Goal: Information Seeking & Learning: Learn about a topic

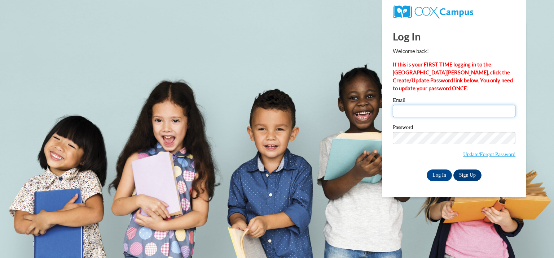
click at [416, 107] on input "Email" at bounding box center [454, 111] width 123 height 12
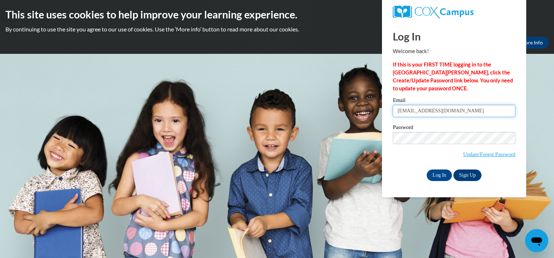
type input "[EMAIL_ADDRESS][DOMAIN_NAME]"
click at [445, 176] on input "Log In" at bounding box center [439, 175] width 25 height 12
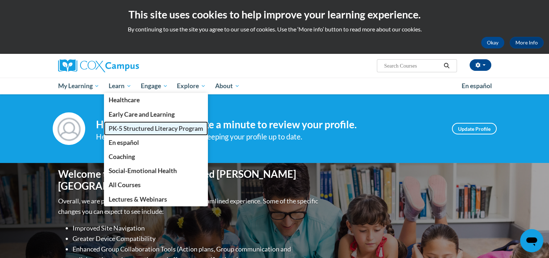
click at [130, 125] on span "PK-5 Structured Literacy Program" at bounding box center [156, 128] width 95 height 8
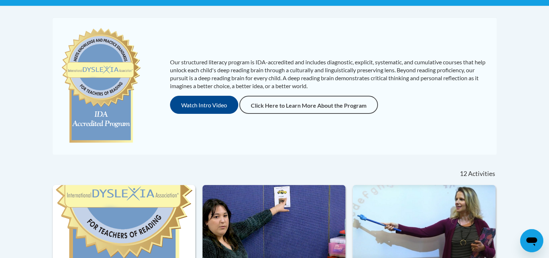
scroll to position [289, 0]
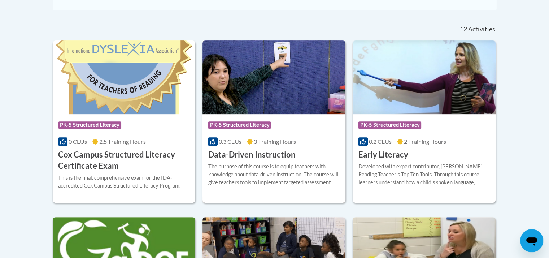
click at [310, 149] on div "Course Category: PK-5 Structured Literacy 0.3 CEUs 3 Training Hours COURSE Data…" at bounding box center [273, 137] width 143 height 46
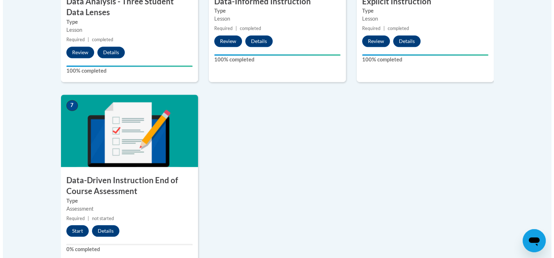
scroll to position [541, 0]
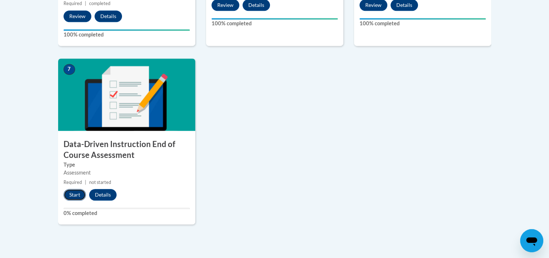
click at [72, 192] on button "Start" at bounding box center [75, 195] width 22 height 12
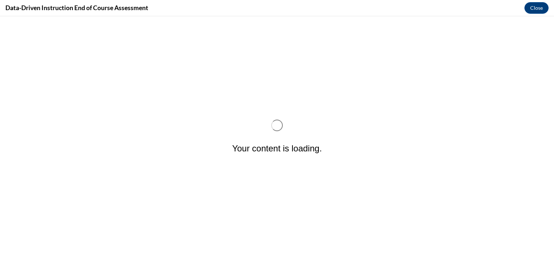
scroll to position [0, 0]
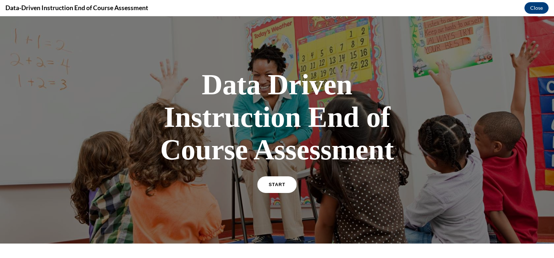
click at [263, 179] on link "START" at bounding box center [276, 184] width 39 height 17
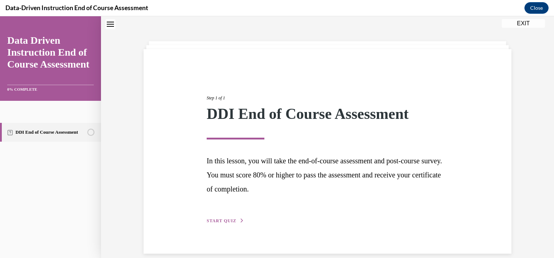
scroll to position [32, 0]
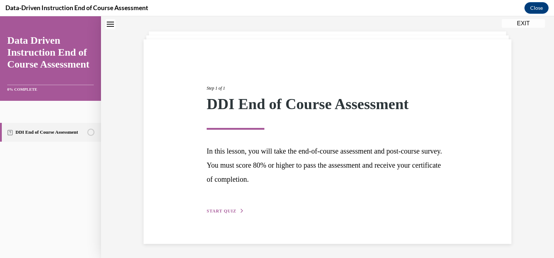
click at [232, 211] on span "START QUIZ" at bounding box center [222, 210] width 30 height 5
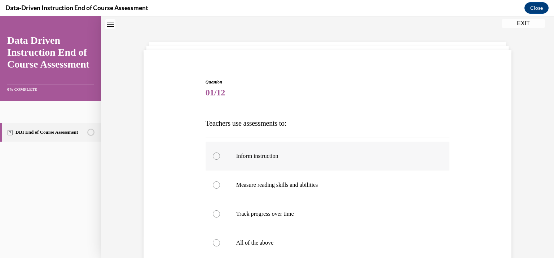
scroll to position [58, 0]
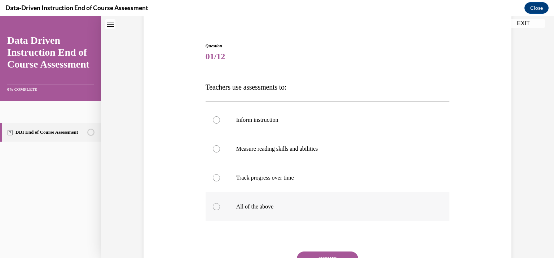
click at [214, 205] on div at bounding box center [216, 206] width 7 height 7
click at [214, 205] on input "All of the above" at bounding box center [216, 206] width 7 height 7
radio input "true"
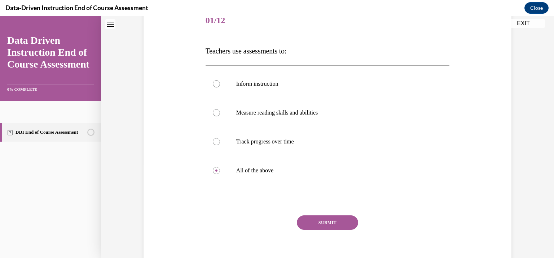
click at [344, 219] on button "SUBMIT" at bounding box center [327, 222] width 61 height 14
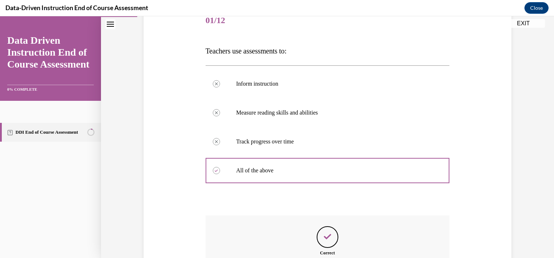
scroll to position [183, 0]
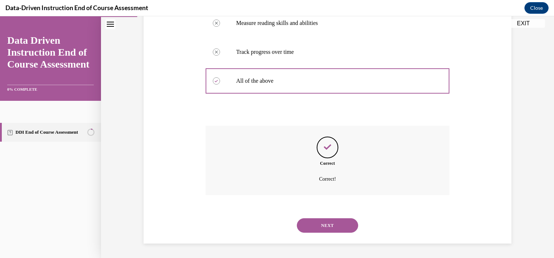
click at [326, 224] on button "NEXT" at bounding box center [327, 225] width 61 height 14
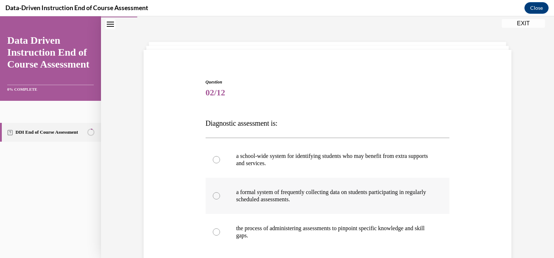
scroll to position [58, 0]
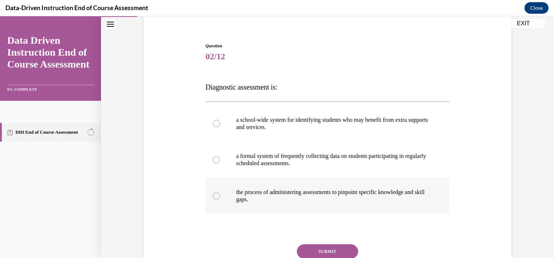
click at [215, 196] on div at bounding box center [216, 195] width 7 height 7
click at [215, 196] on input "the process of administering assessments to pinpoint specific knowledge and ski…" at bounding box center [216, 195] width 7 height 7
radio input "true"
click at [325, 249] on button "SUBMIT" at bounding box center [327, 251] width 61 height 14
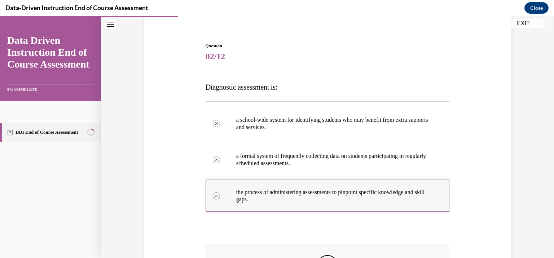
scroll to position [166, 0]
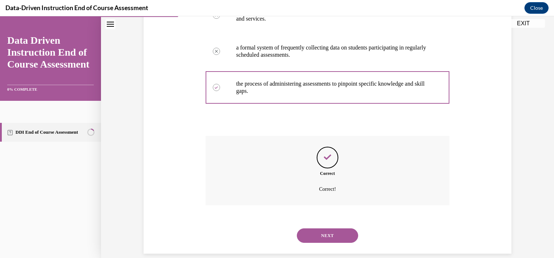
click at [316, 232] on button "NEXT" at bounding box center [327, 235] width 61 height 14
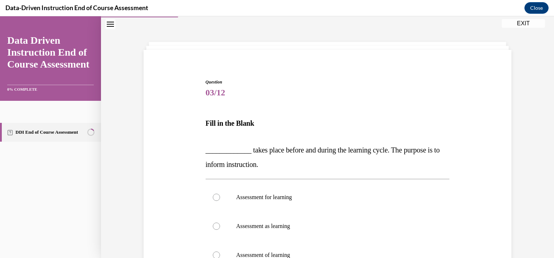
scroll to position [58, 0]
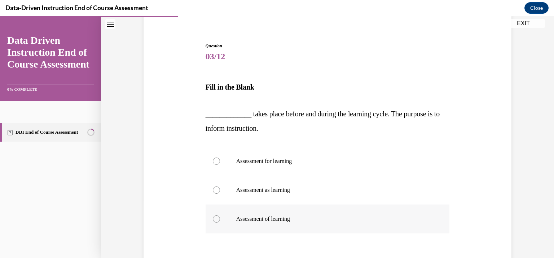
click at [239, 220] on p "Assessment of learning" at bounding box center [334, 218] width 196 height 7
click at [220, 220] on input "Assessment of learning" at bounding box center [216, 218] width 7 height 7
radio input "true"
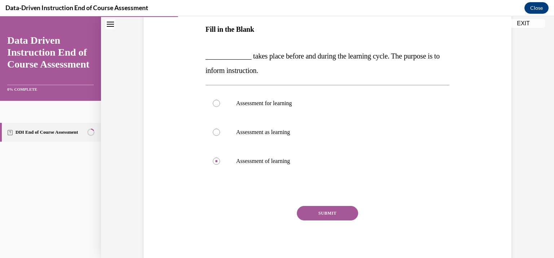
click at [335, 211] on button "SUBMIT" at bounding box center [327, 213] width 61 height 14
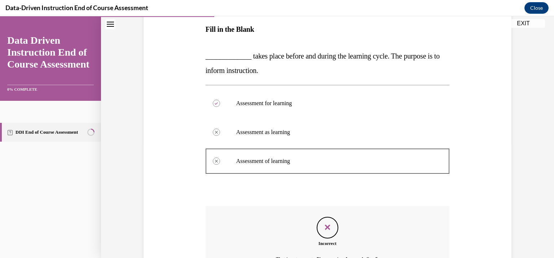
scroll to position [0, 0]
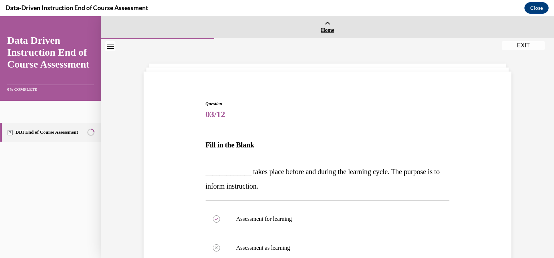
click at [322, 24] on link "Home" at bounding box center [327, 27] width 453 height 22
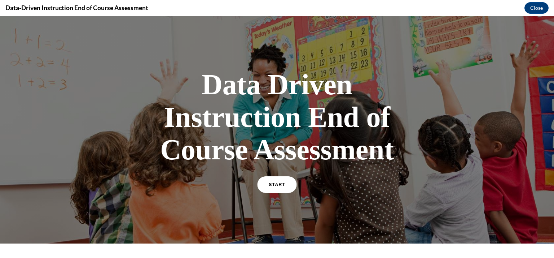
click at [264, 179] on link "START" at bounding box center [276, 184] width 39 height 17
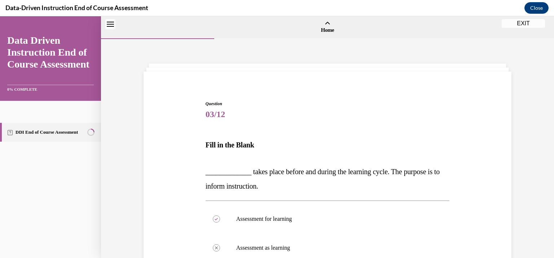
scroll to position [22, 0]
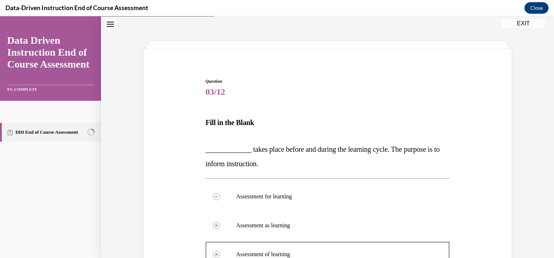
click at [524, 21] on button "EXIT" at bounding box center [523, 23] width 43 height 9
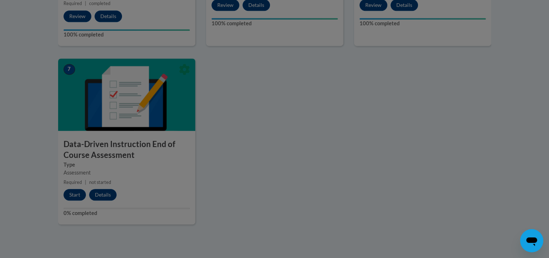
click at [71, 192] on div at bounding box center [274, 129] width 549 height 258
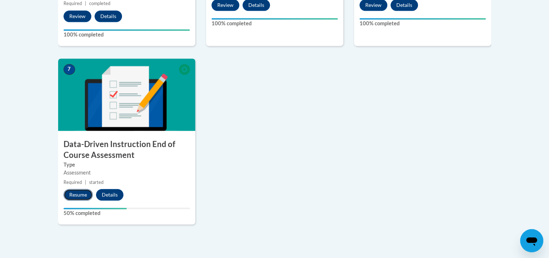
click at [70, 196] on button "Resume" at bounding box center [78, 195] width 29 height 12
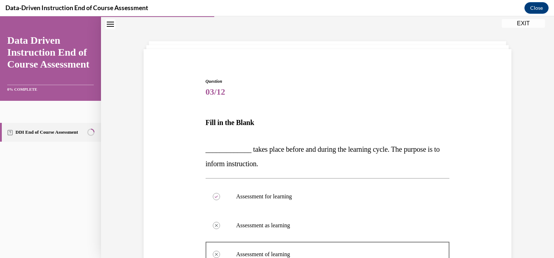
scroll to position [58, 0]
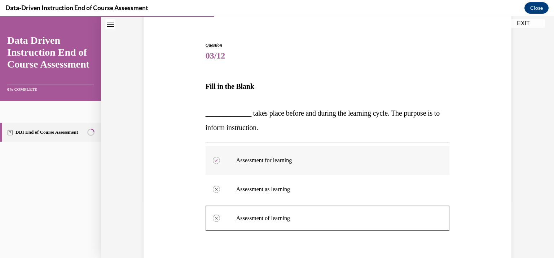
click at [292, 156] on label "Assessment for learning" at bounding box center [328, 160] width 244 height 29
click at [306, 157] on p "Assessment for learning" at bounding box center [334, 160] width 196 height 7
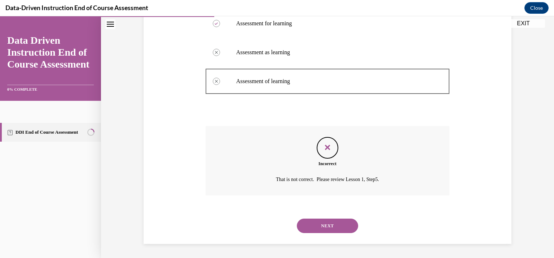
click at [322, 225] on button "NEXT" at bounding box center [327, 225] width 61 height 14
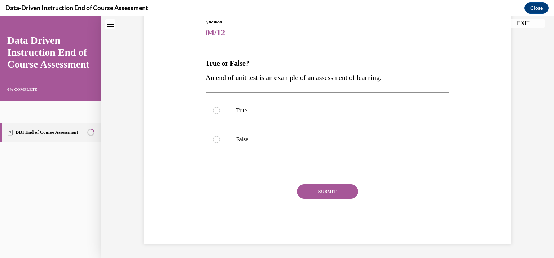
scroll to position [22, 0]
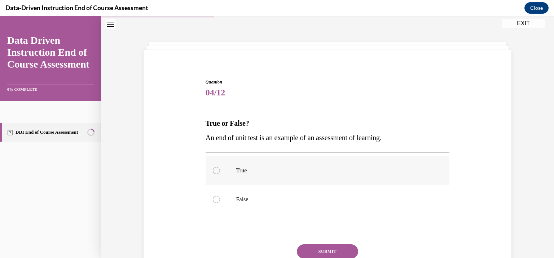
click at [237, 169] on p "True" at bounding box center [334, 170] width 196 height 7
click at [220, 169] on input "True" at bounding box center [216, 170] width 7 height 7
radio input "true"
click at [311, 249] on button "SUBMIT" at bounding box center [327, 251] width 61 height 14
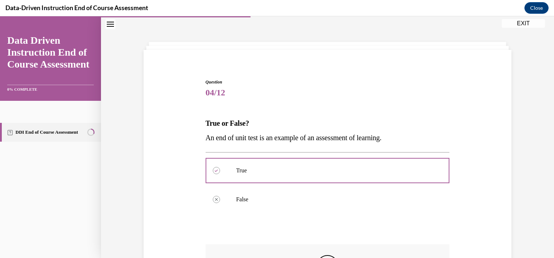
scroll to position [130, 0]
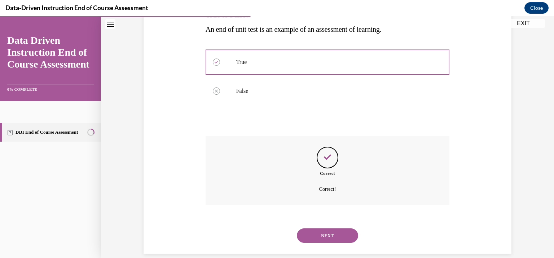
click at [314, 235] on button "NEXT" at bounding box center [327, 235] width 61 height 14
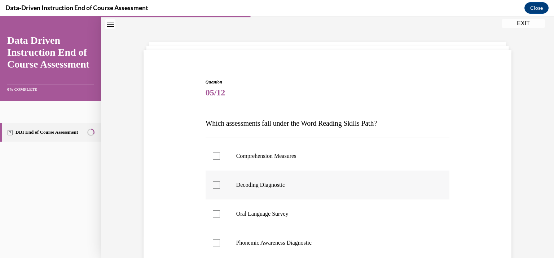
scroll to position [58, 0]
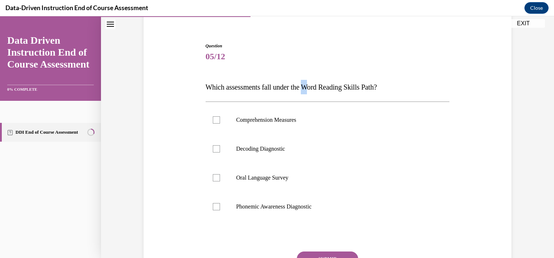
drag, startPoint x: 309, startPoint y: 87, endPoint x: 314, endPoint y: 86, distance: 5.8
click at [314, 86] on span "Which assessments fall under the Word Reading Skills Path?" at bounding box center [291, 87] width 171 height 8
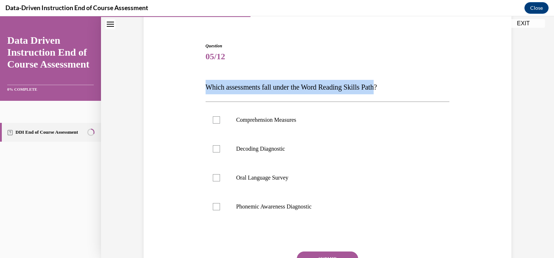
drag, startPoint x: 202, startPoint y: 86, endPoint x: 383, endPoint y: 86, distance: 181.5
click at [383, 86] on div "Question 05/12 Which assessments fall under the Word Reading Skills Path? Compr…" at bounding box center [328, 171] width 248 height 279
copy span "Which assessments fall under the Word Reading Skills Path"
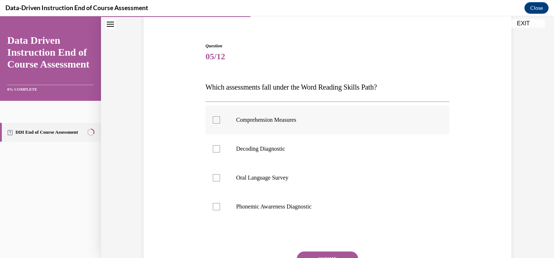
click at [216, 119] on div at bounding box center [216, 119] width 7 height 7
click at [216, 119] on input "Comprehension Measures" at bounding box center [216, 119] width 7 height 7
checkbox input "true"
click at [217, 148] on div at bounding box center [216, 148] width 7 height 7
click at [217, 148] on input "Decoding Diagnostic" at bounding box center [216, 148] width 7 height 7
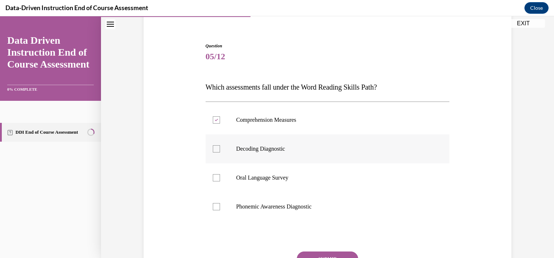
checkbox input "true"
click at [216, 206] on div at bounding box center [216, 206] width 7 height 7
click at [216, 206] on input "Phonemic Awareness Diagnostic" at bounding box center [216, 206] width 7 height 7
checkbox input "true"
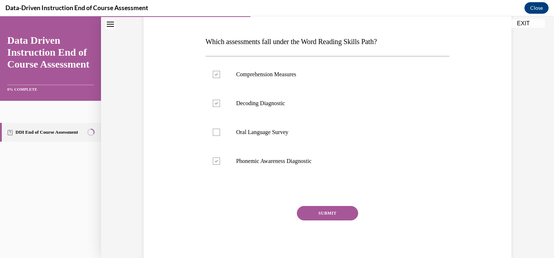
click at [330, 211] on button "SUBMIT" at bounding box center [327, 213] width 61 height 14
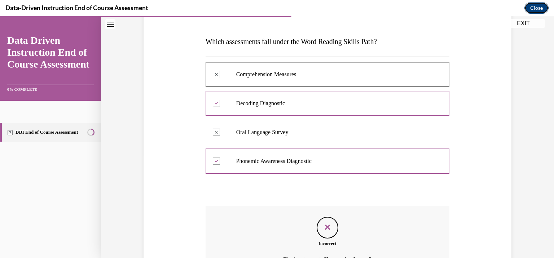
click at [534, 5] on button "Close" at bounding box center [537, 8] width 24 height 12
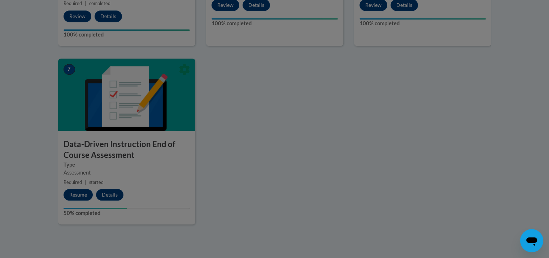
click at [74, 189] on div at bounding box center [274, 129] width 549 height 258
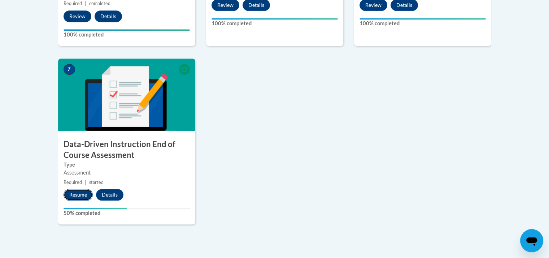
click at [74, 191] on button "Resume" at bounding box center [78, 195] width 29 height 12
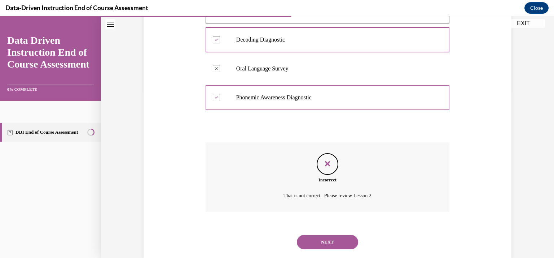
scroll to position [183, 0]
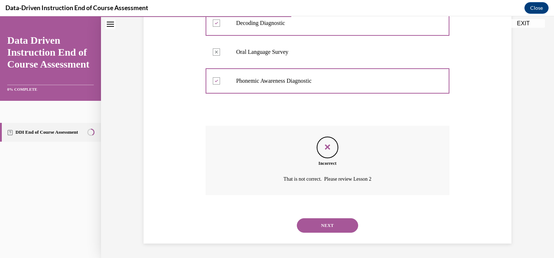
click at [321, 227] on button "NEXT" at bounding box center [327, 225] width 61 height 14
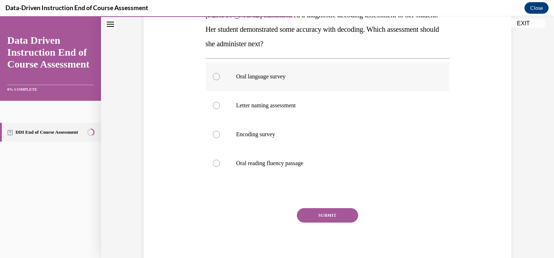
scroll to position [94, 0]
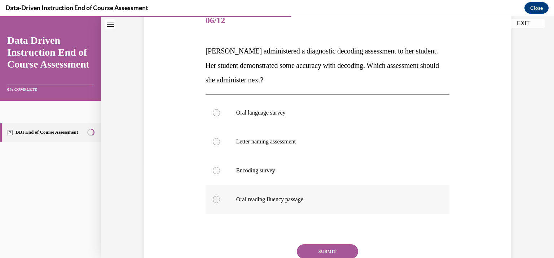
click at [267, 197] on p "Oral reading fluency passage" at bounding box center [334, 199] width 196 height 7
click at [220, 197] on input "Oral reading fluency passage" at bounding box center [216, 199] width 7 height 7
radio input "true"
click at [325, 252] on button "SUBMIT" at bounding box center [327, 251] width 61 height 14
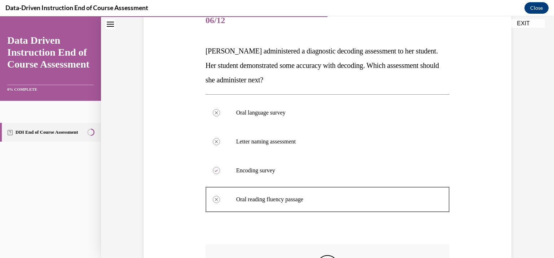
scroll to position [130, 0]
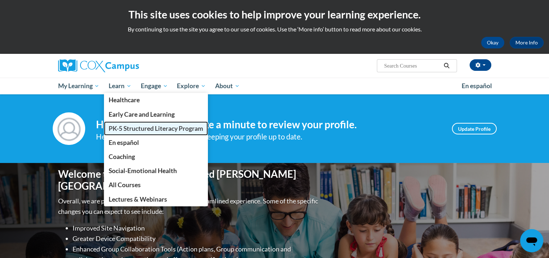
click at [129, 126] on span "PK-5 Structured Literacy Program" at bounding box center [156, 128] width 95 height 8
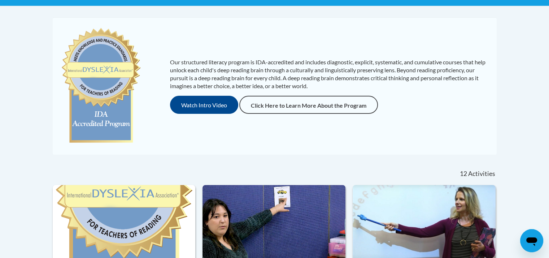
scroll to position [289, 0]
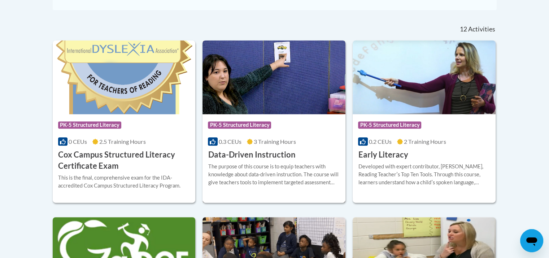
click at [260, 159] on h3 "Data-Driven Instruction" at bounding box center [251, 154] width 87 height 11
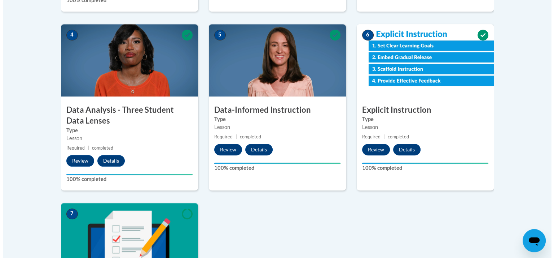
scroll to position [541, 0]
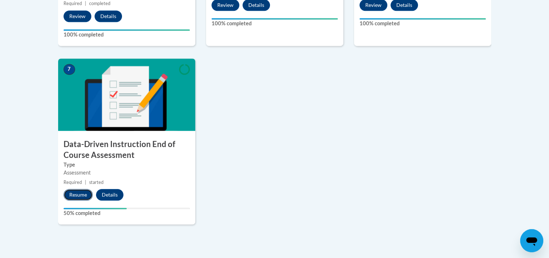
click at [66, 194] on button "Resume" at bounding box center [78, 195] width 29 height 12
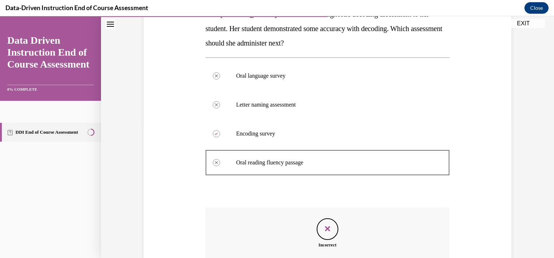
scroll to position [203, 0]
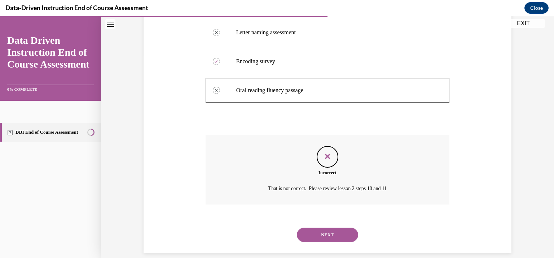
click at [331, 232] on button "NEXT" at bounding box center [327, 234] width 61 height 14
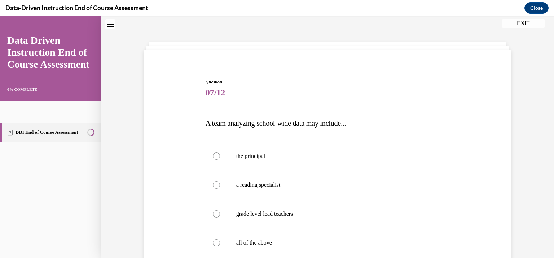
scroll to position [58, 0]
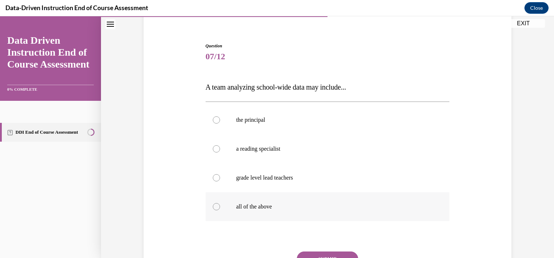
click at [257, 203] on p "all of the above" at bounding box center [334, 206] width 196 height 7
click at [220, 203] on input "all of the above" at bounding box center [216, 206] width 7 height 7
radio input "true"
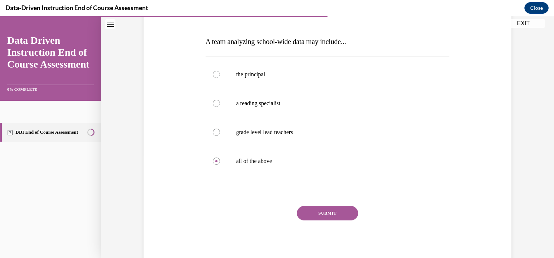
click at [340, 214] on button "SUBMIT" at bounding box center [327, 213] width 61 height 14
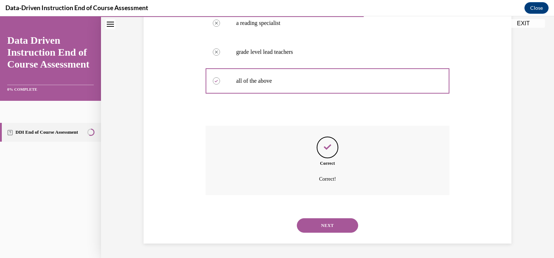
click at [329, 225] on button "NEXT" at bounding box center [327, 225] width 61 height 14
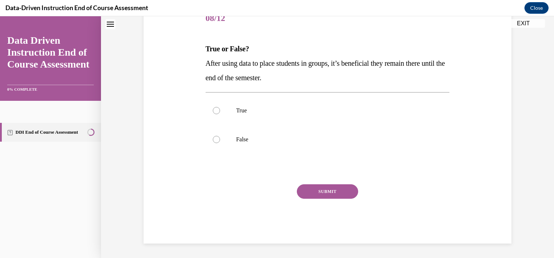
scroll to position [22, 0]
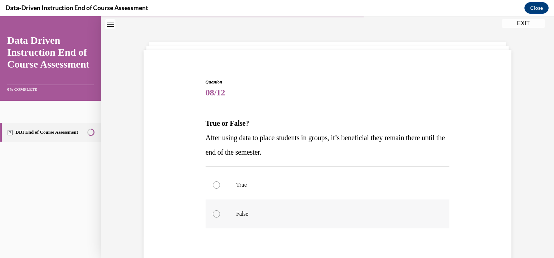
click at [236, 210] on p "False" at bounding box center [334, 213] width 196 height 7
click at [220, 210] on input "False" at bounding box center [216, 213] width 7 height 7
radio input "true"
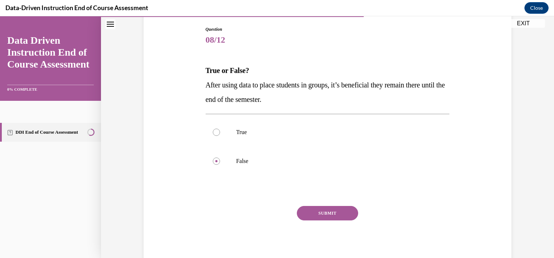
click at [336, 212] on button "SUBMIT" at bounding box center [327, 213] width 61 height 14
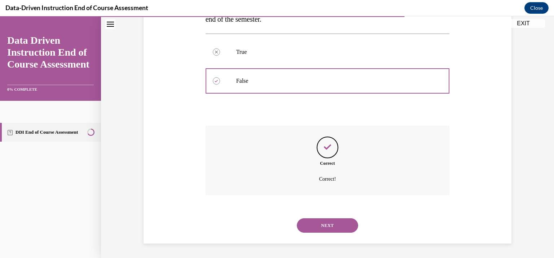
click at [342, 220] on button "NEXT" at bounding box center [327, 225] width 61 height 14
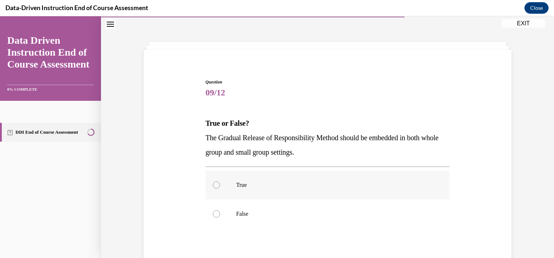
click at [216, 183] on div at bounding box center [216, 184] width 7 height 7
click at [216, 183] on input "True" at bounding box center [216, 184] width 7 height 7
radio input "true"
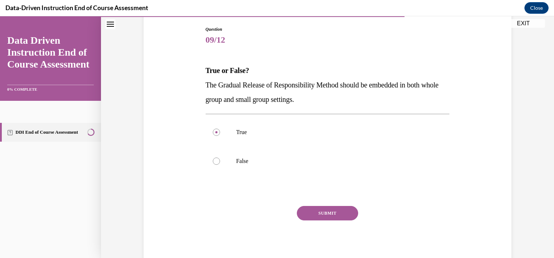
click at [325, 210] on button "SUBMIT" at bounding box center [327, 213] width 61 height 14
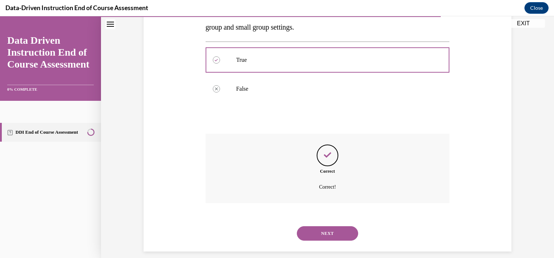
click at [319, 230] on button "NEXT" at bounding box center [327, 233] width 61 height 14
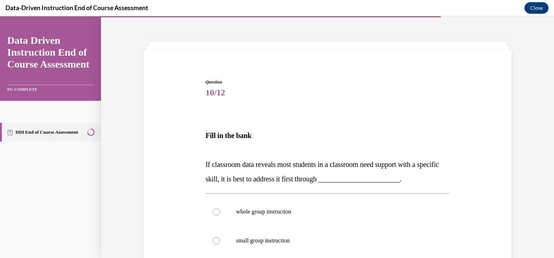
scroll to position [94, 0]
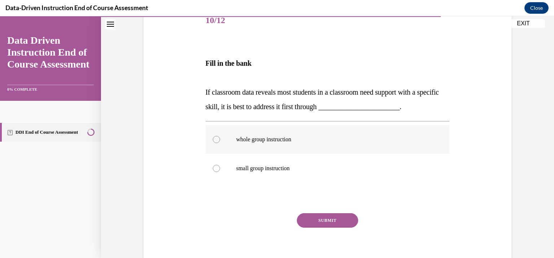
click at [215, 138] on div at bounding box center [216, 139] width 7 height 7
click at [215, 138] on input "whole group instruction" at bounding box center [216, 139] width 7 height 7
radio input "true"
click at [325, 218] on button "SUBMIT" at bounding box center [327, 220] width 61 height 14
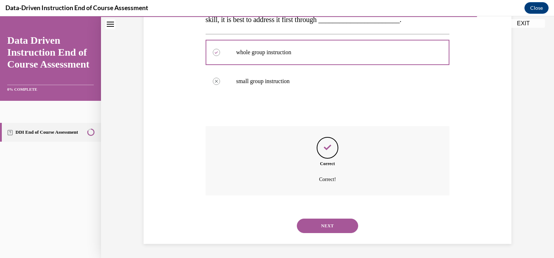
click at [342, 222] on button "NEXT" at bounding box center [327, 225] width 61 height 14
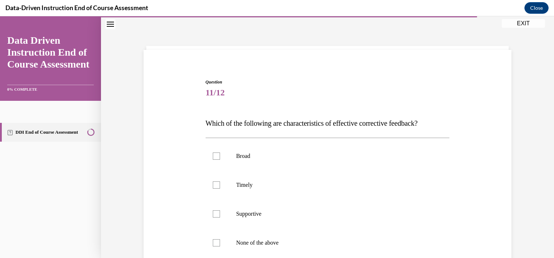
scroll to position [58, 0]
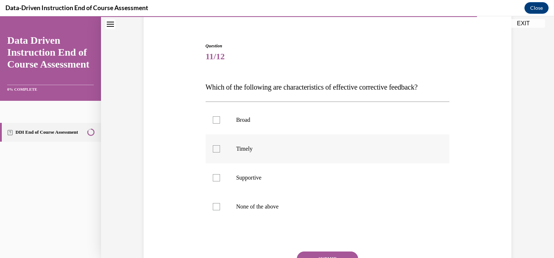
click at [213, 148] on div at bounding box center [216, 148] width 7 height 7
click at [213, 148] on input "Timely" at bounding box center [216, 148] width 7 height 7
checkbox input "true"
click at [213, 176] on div at bounding box center [216, 177] width 7 height 7
click at [213, 176] on input "Supportive" at bounding box center [216, 177] width 7 height 7
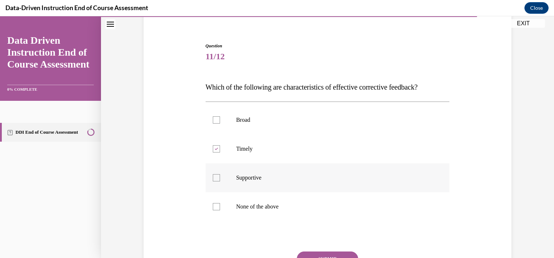
checkbox input "true"
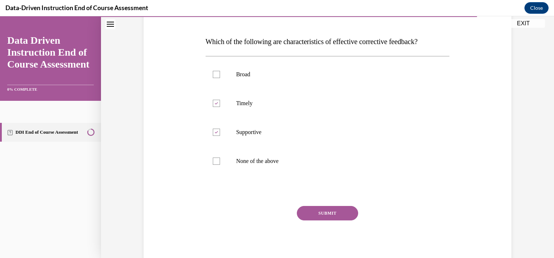
click at [308, 212] on button "SUBMIT" at bounding box center [327, 213] width 61 height 14
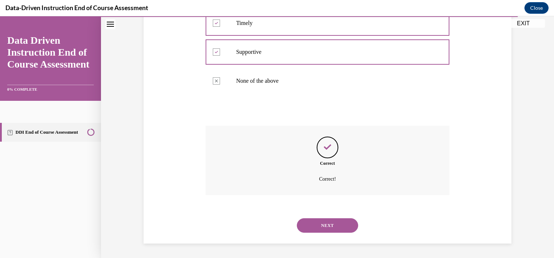
click at [328, 222] on button "NEXT" at bounding box center [327, 225] width 61 height 14
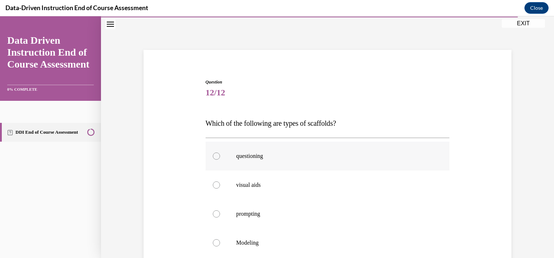
scroll to position [94, 0]
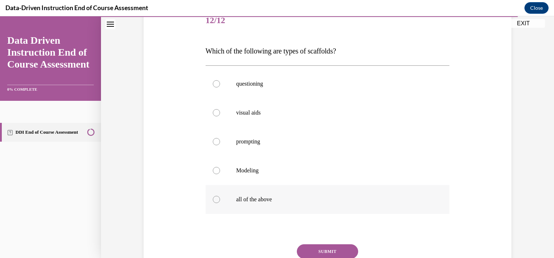
click at [217, 199] on div at bounding box center [216, 199] width 7 height 7
click at [217, 199] on input "all of the above" at bounding box center [216, 199] width 7 height 7
radio input "true"
click at [321, 245] on button "SUBMIT" at bounding box center [327, 251] width 61 height 14
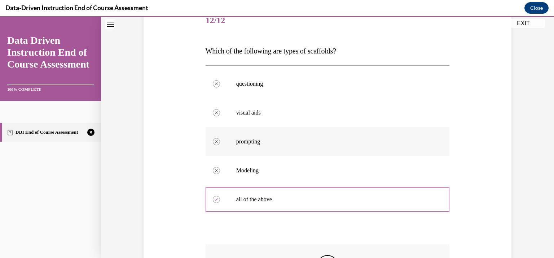
scroll to position [212, 0]
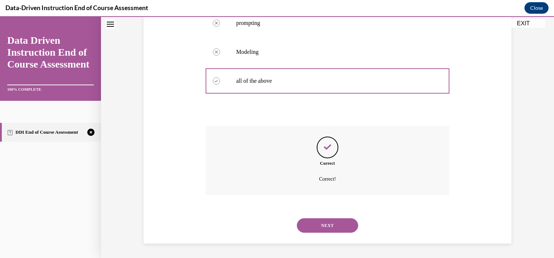
click at [324, 221] on button "NEXT" at bounding box center [327, 225] width 61 height 14
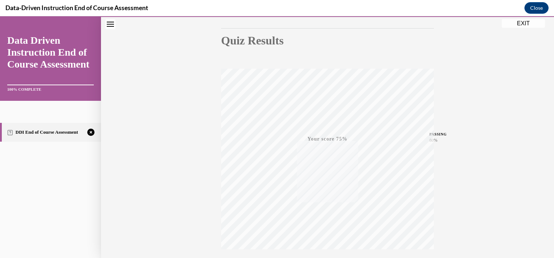
scroll to position [128, 0]
click at [323, 212] on icon "button" at bounding box center [328, 214] width 26 height 8
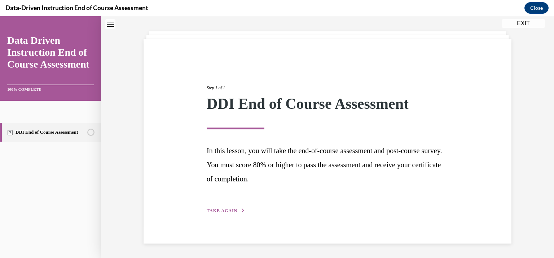
scroll to position [32, 0]
click at [219, 209] on span "TAKE AGAIN" at bounding box center [222, 210] width 31 height 5
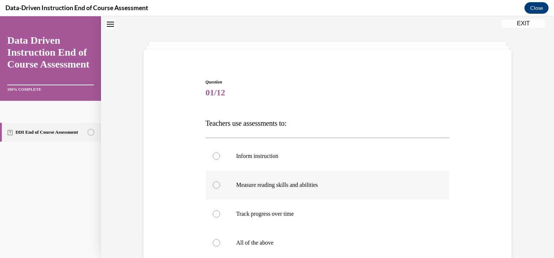
scroll to position [58, 0]
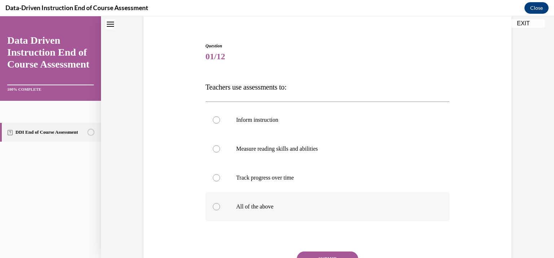
click at [239, 205] on p "All of the above" at bounding box center [334, 206] width 196 height 7
click at [220, 205] on input "All of the above" at bounding box center [216, 206] width 7 height 7
radio input "true"
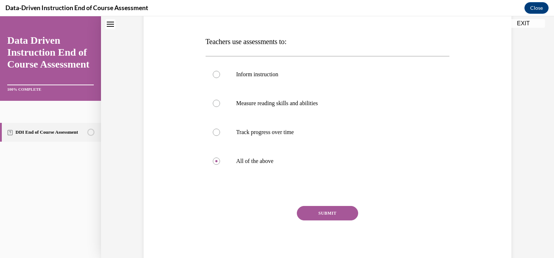
click at [319, 211] on button "SUBMIT" at bounding box center [327, 213] width 61 height 14
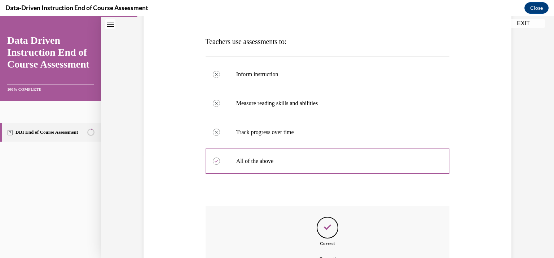
scroll to position [175, 0]
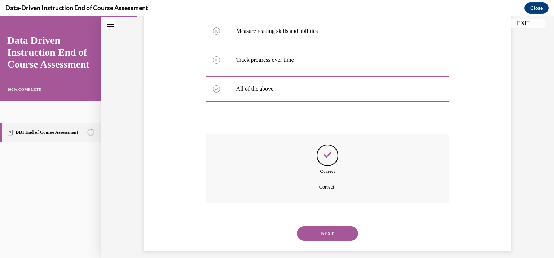
click at [320, 230] on button "NEXT" at bounding box center [327, 233] width 61 height 14
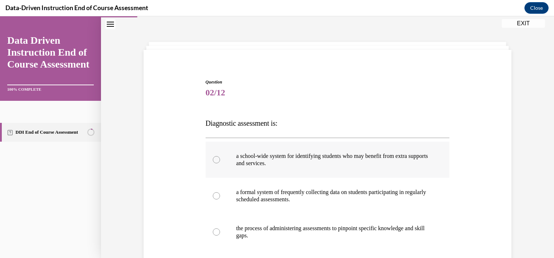
scroll to position [96, 0]
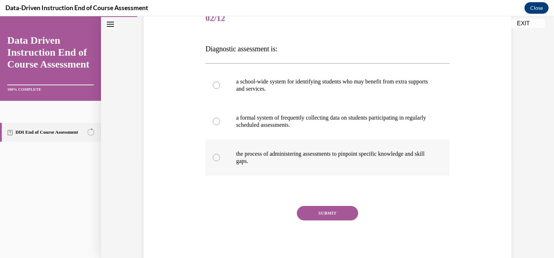
click at [214, 161] on label "the process of administering assessments to pinpoint specific knowledge and ski…" at bounding box center [328, 157] width 244 height 36
click at [214, 161] on input "the process of administering assessments to pinpoint specific knowledge and ski…" at bounding box center [216, 157] width 7 height 7
radio input "true"
click at [316, 212] on button "SUBMIT" at bounding box center [327, 213] width 61 height 14
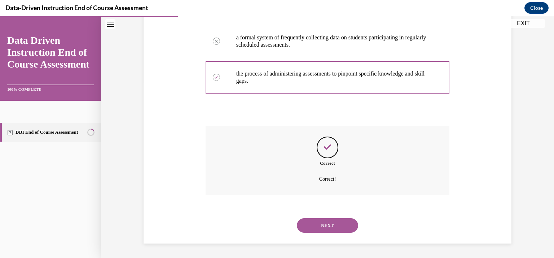
click at [310, 225] on button "NEXT" at bounding box center [327, 225] width 61 height 14
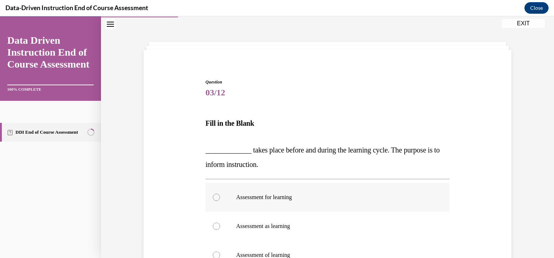
click at [271, 200] on p "Assessment for learning" at bounding box center [334, 196] width 196 height 7
click at [215, 198] on div at bounding box center [216, 196] width 7 height 7
click at [215, 198] on input "Assessment for learning" at bounding box center [216, 196] width 7 height 7
radio input "true"
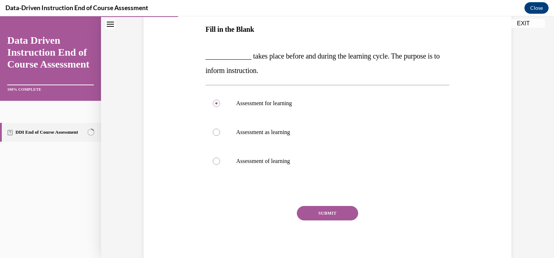
click at [327, 212] on button "SUBMIT" at bounding box center [327, 213] width 61 height 14
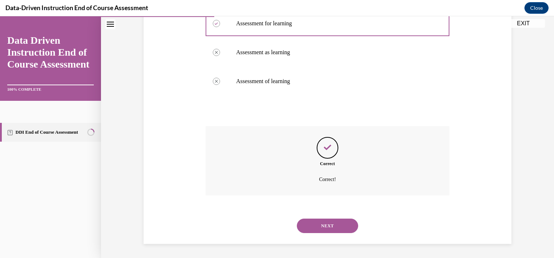
click at [328, 222] on button "NEXT" at bounding box center [327, 225] width 61 height 14
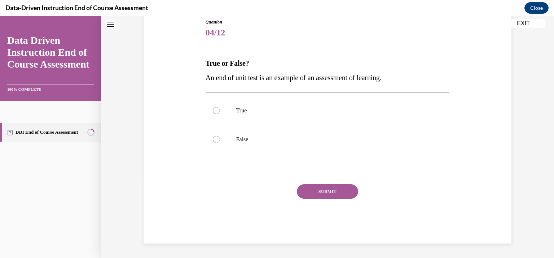
scroll to position [22, 0]
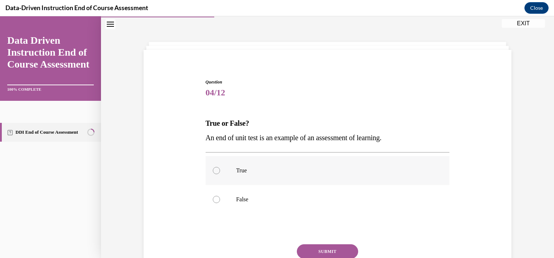
click at [236, 169] on p "True" at bounding box center [334, 170] width 196 height 7
click at [220, 169] on input "True" at bounding box center [216, 170] width 7 height 7
radio input "true"
click at [327, 248] on button "SUBMIT" at bounding box center [327, 251] width 61 height 14
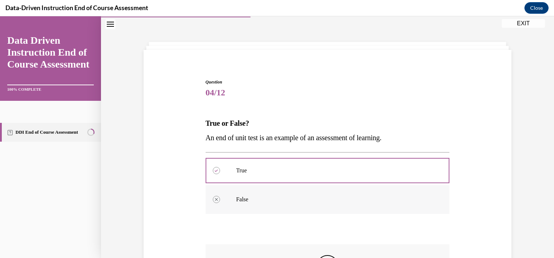
scroll to position [130, 0]
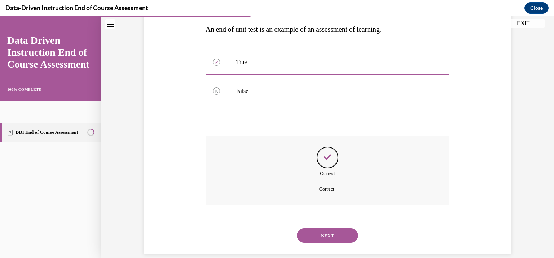
click at [326, 230] on button "NEXT" at bounding box center [327, 235] width 61 height 14
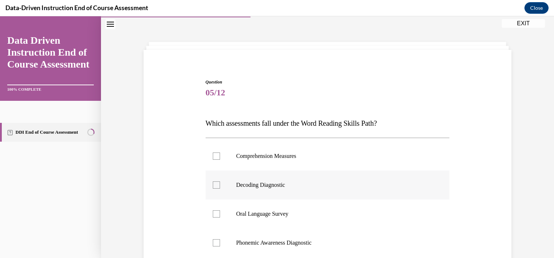
click at [213, 185] on div at bounding box center [216, 184] width 7 height 7
click at [213, 185] on input "Decoding Diagnostic" at bounding box center [216, 184] width 7 height 7
checkbox input "true"
click at [217, 242] on div at bounding box center [216, 242] width 7 height 7
click at [217, 242] on input "Phonemic Awareness Diagnostic" at bounding box center [216, 242] width 7 height 7
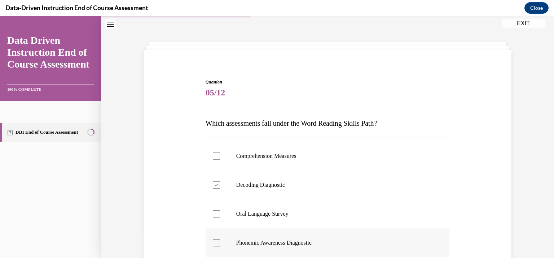
checkbox input "true"
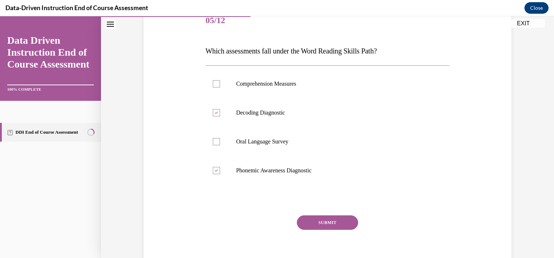
click at [333, 219] on button "SUBMIT" at bounding box center [327, 222] width 61 height 14
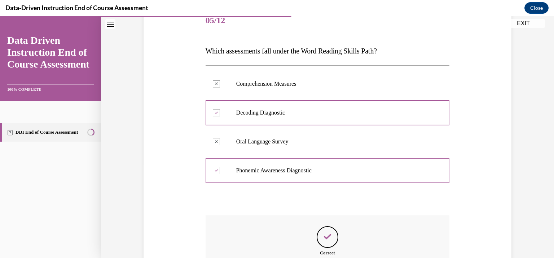
scroll to position [183, 0]
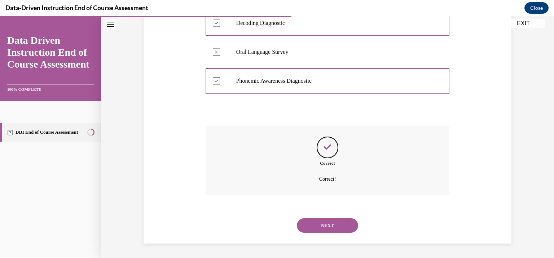
click at [332, 221] on button "NEXT" at bounding box center [327, 225] width 61 height 14
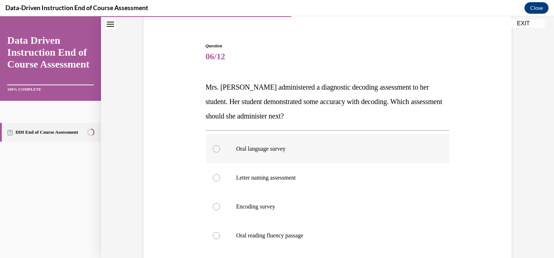
scroll to position [94, 0]
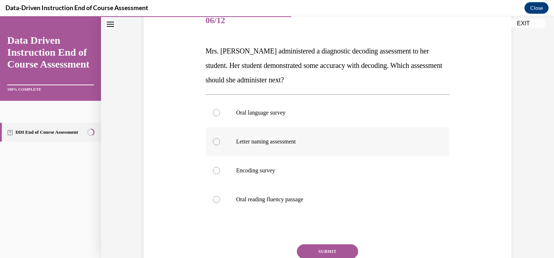
click at [278, 145] on label "Letter naming assessment" at bounding box center [328, 141] width 244 height 29
click at [220, 145] on input "Letter naming assessment" at bounding box center [216, 141] width 7 height 7
radio input "true"
click at [325, 250] on button "SUBMIT" at bounding box center [327, 251] width 61 height 14
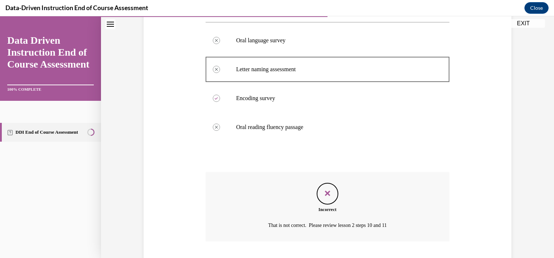
scroll to position [212, 0]
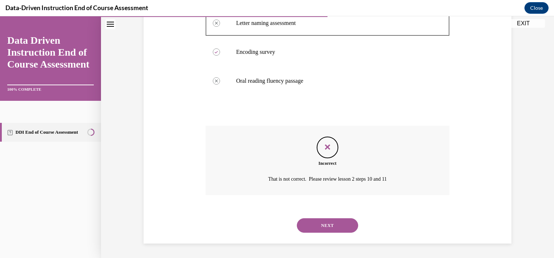
click at [318, 223] on button "NEXT" at bounding box center [327, 225] width 61 height 14
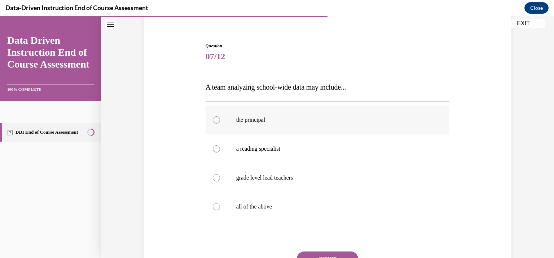
scroll to position [94, 0]
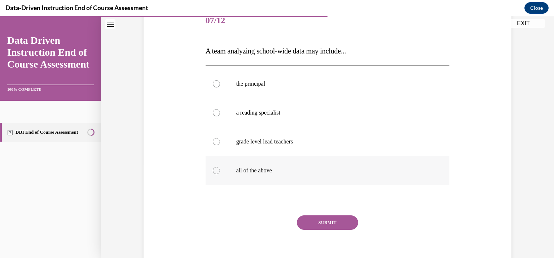
click at [253, 168] on p "all of the above" at bounding box center [334, 170] width 196 height 7
click at [220, 168] on input "all of the above" at bounding box center [216, 170] width 7 height 7
radio input "true"
click at [315, 222] on button "SUBMIT" at bounding box center [327, 222] width 61 height 14
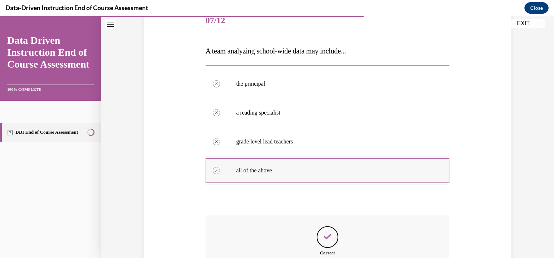
scroll to position [166, 0]
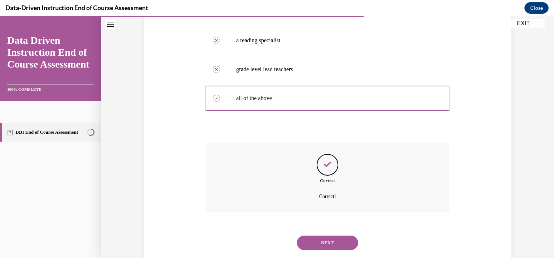
click at [319, 238] on button "NEXT" at bounding box center [327, 242] width 61 height 14
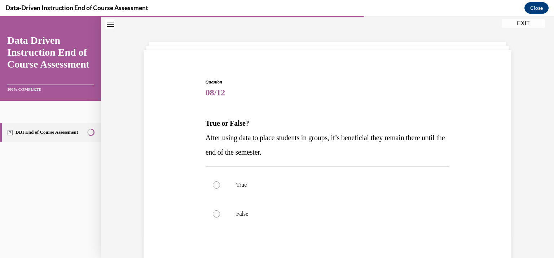
scroll to position [74, 0]
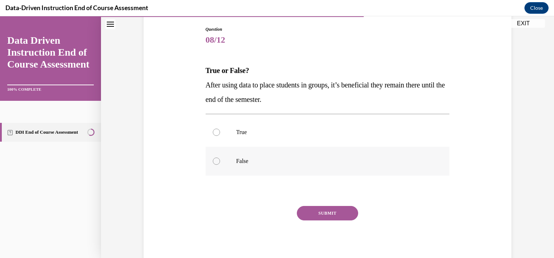
click at [255, 159] on p "False" at bounding box center [334, 160] width 196 height 7
click at [220, 159] on input "False" at bounding box center [216, 160] width 7 height 7
radio input "true"
click at [331, 210] on button "SUBMIT" at bounding box center [327, 213] width 61 height 14
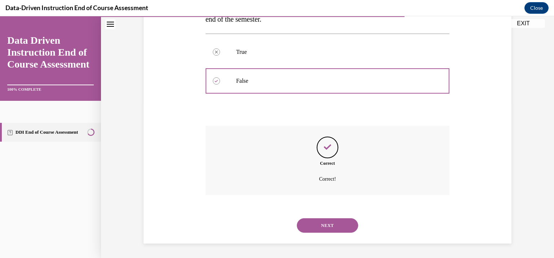
click at [325, 220] on button "NEXT" at bounding box center [327, 225] width 61 height 14
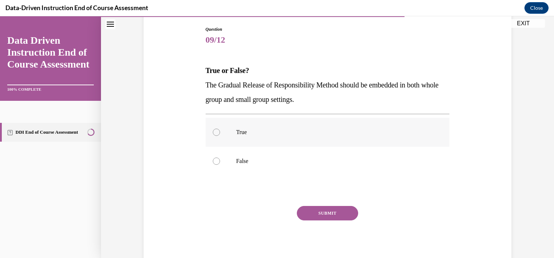
click at [250, 131] on p "True" at bounding box center [334, 131] width 196 height 7
click at [220, 131] on input "True" at bounding box center [216, 131] width 7 height 7
radio input "true"
click at [344, 208] on button "SUBMIT" at bounding box center [327, 213] width 61 height 14
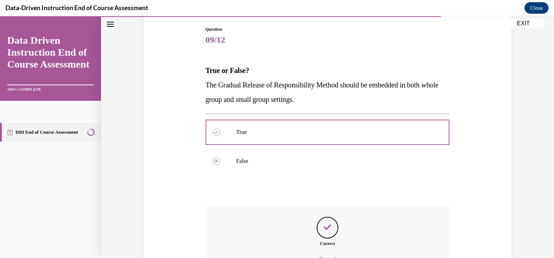
scroll to position [154, 0]
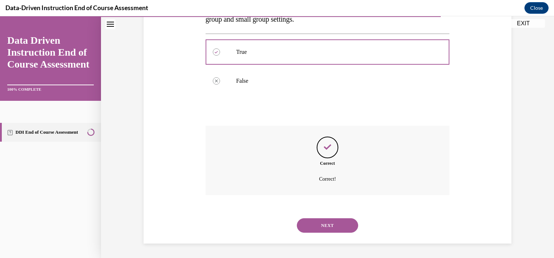
click at [335, 221] on button "NEXT" at bounding box center [327, 225] width 61 height 14
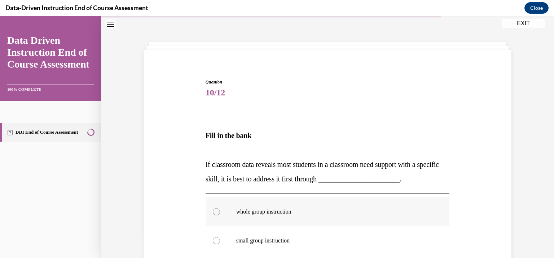
scroll to position [58, 0]
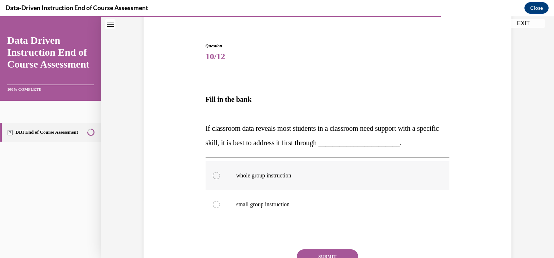
click at [266, 174] on p "whole group instruction" at bounding box center [334, 175] width 196 height 7
click at [220, 174] on input "whole group instruction" at bounding box center [216, 175] width 7 height 7
radio input "true"
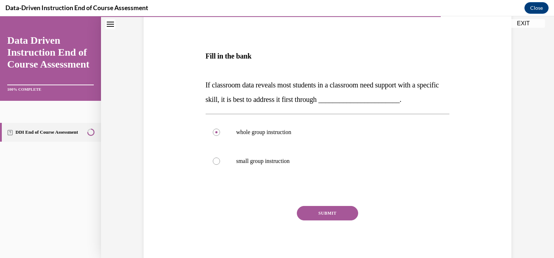
click at [345, 212] on button "SUBMIT" at bounding box center [327, 213] width 61 height 14
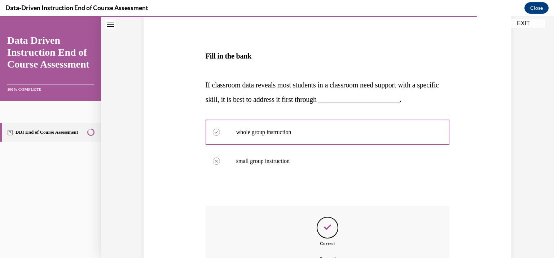
scroll to position [181, 0]
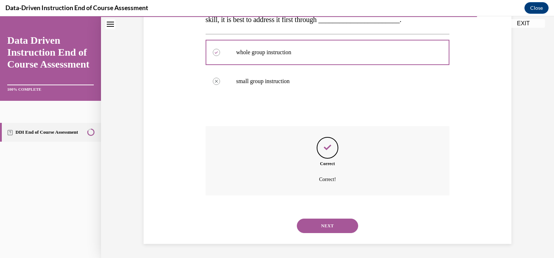
click at [343, 228] on button "NEXT" at bounding box center [327, 225] width 61 height 14
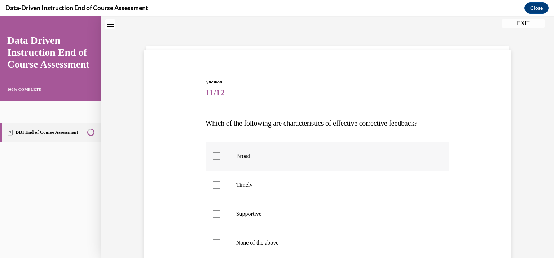
scroll to position [103, 0]
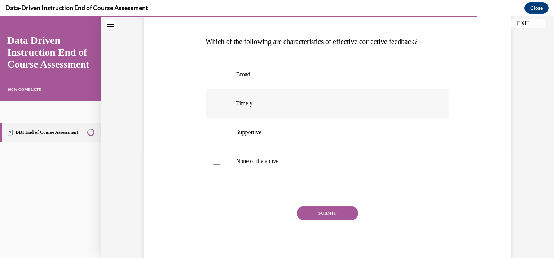
click at [214, 105] on div at bounding box center [216, 103] width 7 height 7
click at [214, 105] on input "Timely" at bounding box center [216, 103] width 7 height 7
checkbox input "true"
click at [213, 131] on div at bounding box center [216, 131] width 7 height 7
click at [213, 131] on input "Supportive" at bounding box center [216, 131] width 7 height 7
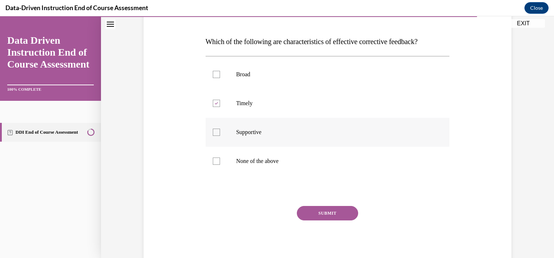
checkbox input "true"
click at [329, 212] on button "SUBMIT" at bounding box center [327, 213] width 61 height 14
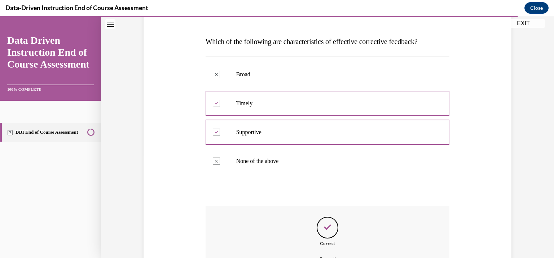
scroll to position [183, 0]
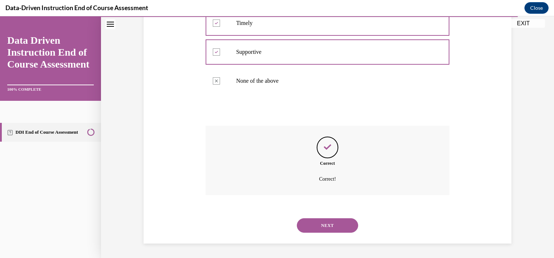
click at [336, 221] on button "NEXT" at bounding box center [327, 225] width 61 height 14
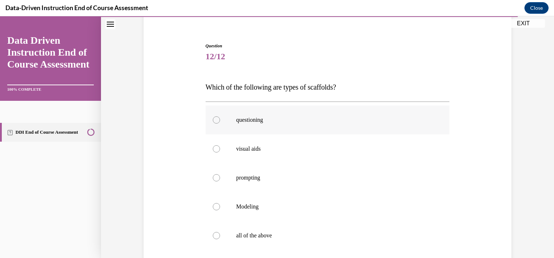
scroll to position [94, 0]
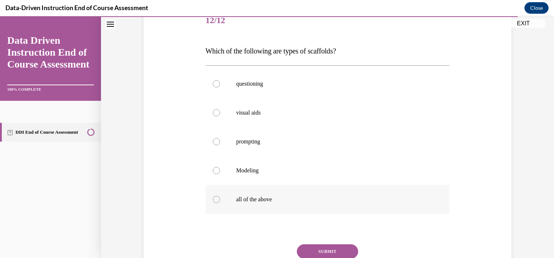
click at [260, 197] on p "all of the above" at bounding box center [334, 199] width 196 height 7
click at [220, 197] on input "all of the above" at bounding box center [216, 199] width 7 height 7
radio input "true"
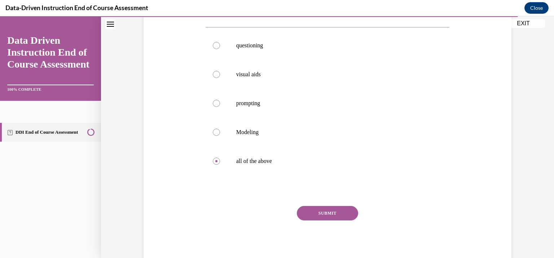
click at [333, 209] on button "SUBMIT" at bounding box center [327, 213] width 61 height 14
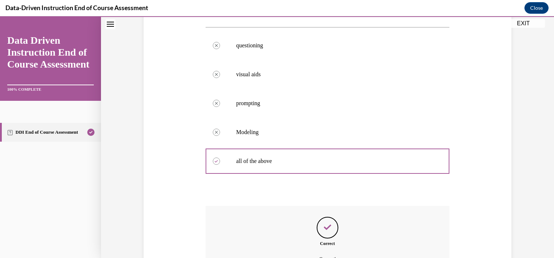
scroll to position [212, 0]
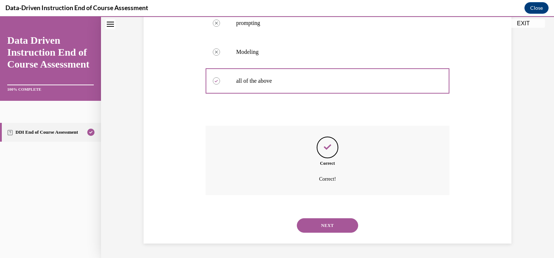
click at [326, 223] on button "NEXT" at bounding box center [327, 225] width 61 height 14
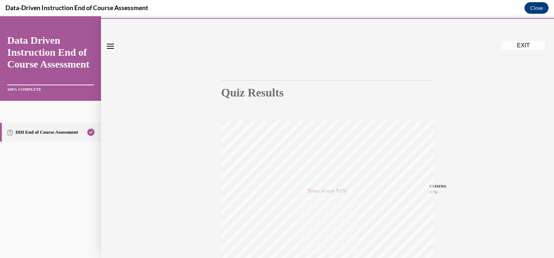
scroll to position [0, 0]
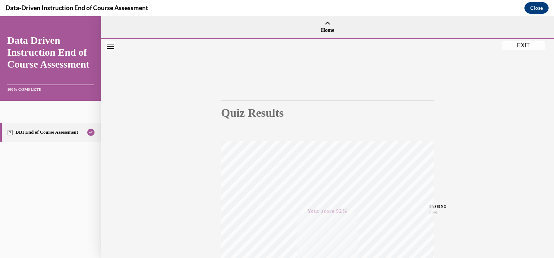
click at [525, 45] on button "EXIT" at bounding box center [523, 45] width 43 height 9
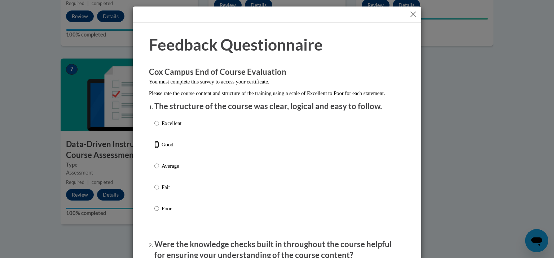
click at [154, 148] on input "Good" at bounding box center [156, 144] width 5 height 8
radio input "true"
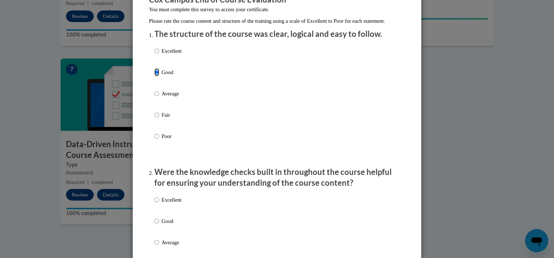
scroll to position [144, 0]
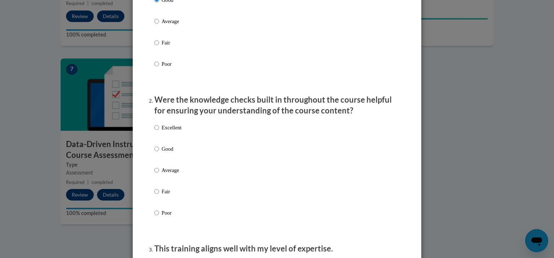
click at [162, 153] on p "Good" at bounding box center [172, 149] width 20 height 8
click at [159, 153] on input "Good" at bounding box center [156, 149] width 5 height 8
radio input "true"
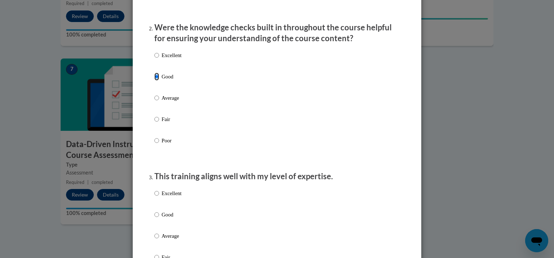
scroll to position [289, 0]
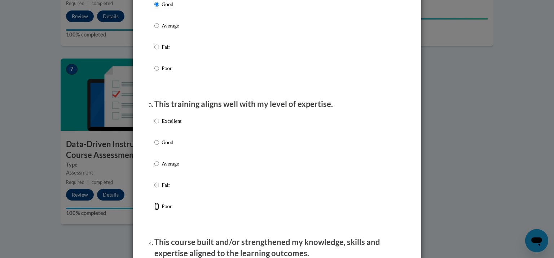
click at [156, 210] on input "Poor" at bounding box center [156, 206] width 5 height 8
radio input "true"
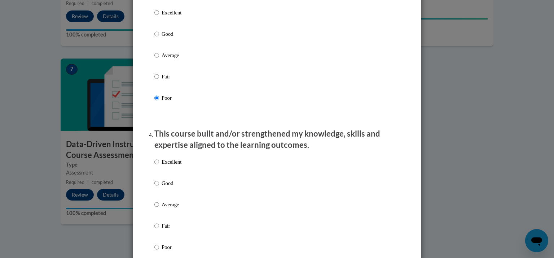
click at [172, 59] on p "Average" at bounding box center [172, 55] width 20 height 8
click at [159, 59] on input "Average" at bounding box center [156, 55] width 5 height 8
radio input "true"
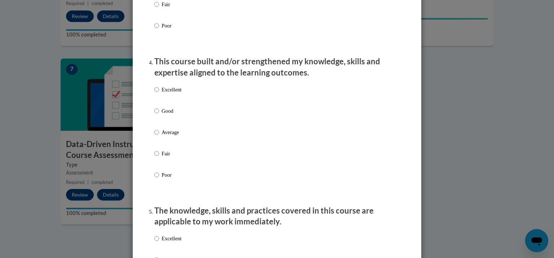
click at [162, 179] on p "Poor" at bounding box center [172, 175] width 20 height 8
click at [159, 179] on input "Poor" at bounding box center [156, 175] width 5 height 8
radio input "true"
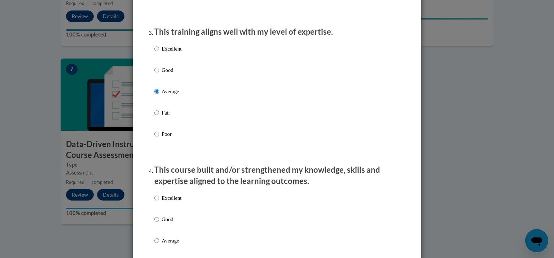
click at [167, 63] on label "Excellent" at bounding box center [167, 54] width 27 height 19
click at [159, 53] on input "Excellent" at bounding box center [156, 49] width 5 height 8
radio input "true"
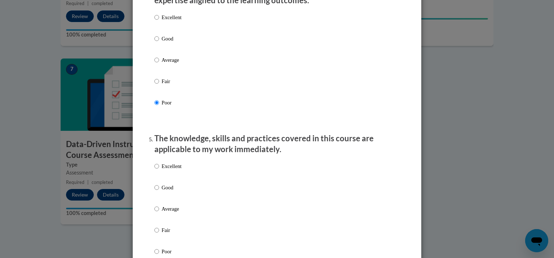
scroll to position [577, 0]
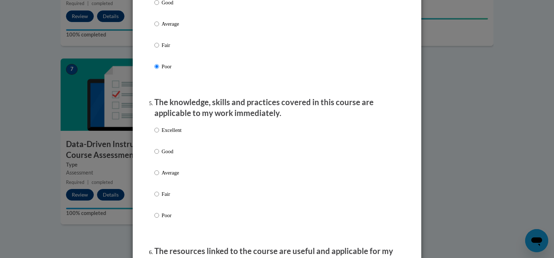
click at [175, 134] on p "Excellent" at bounding box center [172, 130] width 20 height 8
click at [159, 134] on input "Excellent" at bounding box center [156, 130] width 5 height 8
radio input "true"
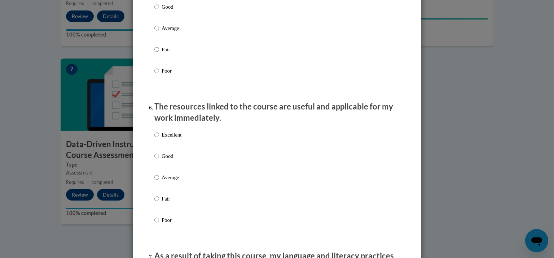
click at [167, 139] on p "Excellent" at bounding box center [172, 135] width 20 height 8
click at [159, 139] on input "Excellent" at bounding box center [156, 135] width 5 height 8
radio input "true"
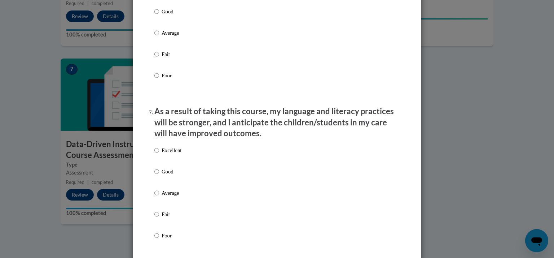
scroll to position [938, 0]
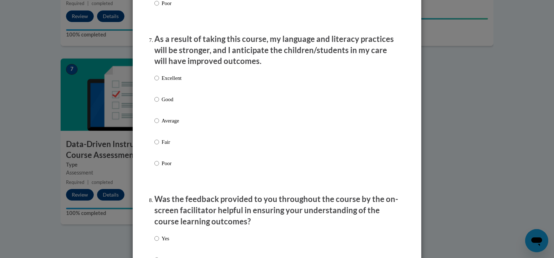
click at [169, 167] on p "Poor" at bounding box center [172, 163] width 20 height 8
click at [159, 167] on input "Poor" at bounding box center [156, 163] width 5 height 8
radio input "true"
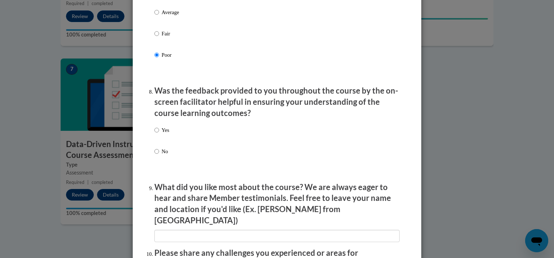
click at [162, 134] on p "Yes" at bounding box center [166, 130] width 8 height 8
click at [159, 134] on input "Yes" at bounding box center [156, 130] width 5 height 8
radio input "true"
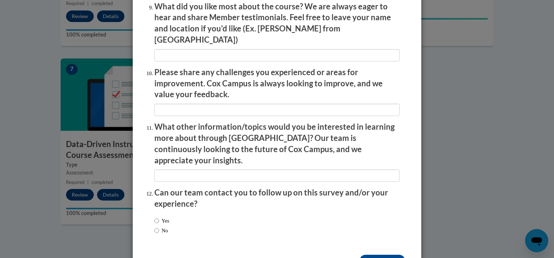
scroll to position [1245, 0]
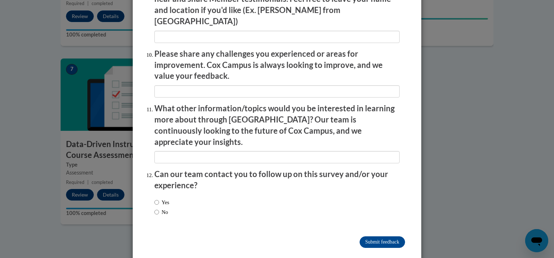
click at [158, 208] on label "No" at bounding box center [161, 212] width 14 height 8
click at [158, 208] on input "No" at bounding box center [156, 212] width 5 height 8
radio input "true"
click at [372, 236] on input "Submit feedback" at bounding box center [382, 242] width 45 height 12
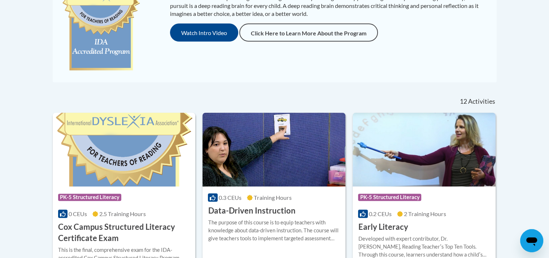
scroll to position [325, 0]
